Goal: Transaction & Acquisition: Purchase product/service

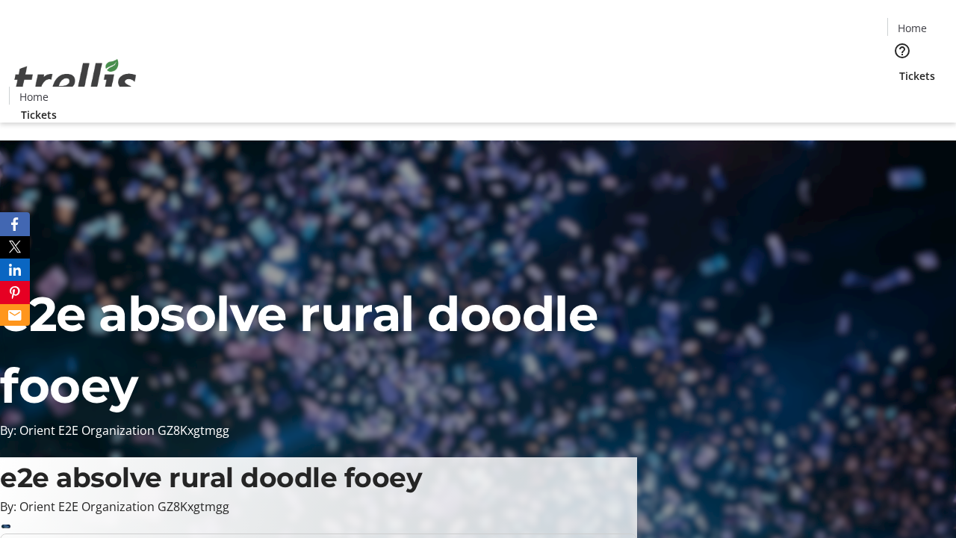
click at [899, 68] on span "Tickets" at bounding box center [917, 76] width 36 height 16
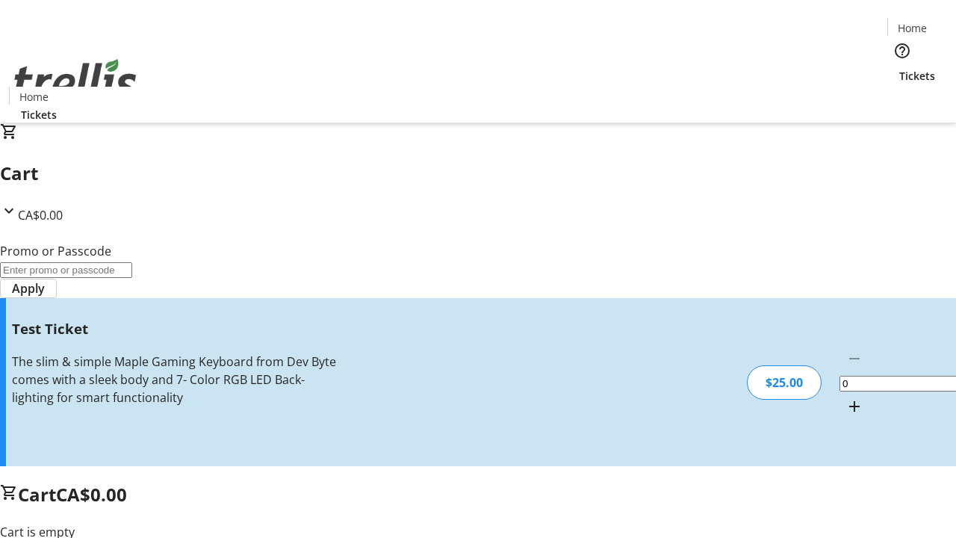
click at [846, 397] on mat-icon "Increment by one" at bounding box center [855, 406] width 18 height 18
type input "1"
